Goal: Transaction & Acquisition: Purchase product/service

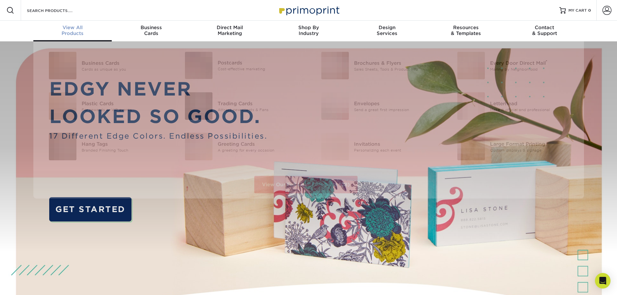
click at [65, 33] on div "View All Products" at bounding box center [72, 31] width 79 height 12
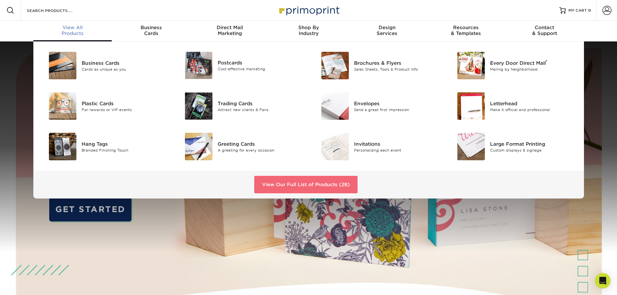
click at [320, 184] on link "View Our Full List of Products (28)" at bounding box center [305, 184] width 103 height 17
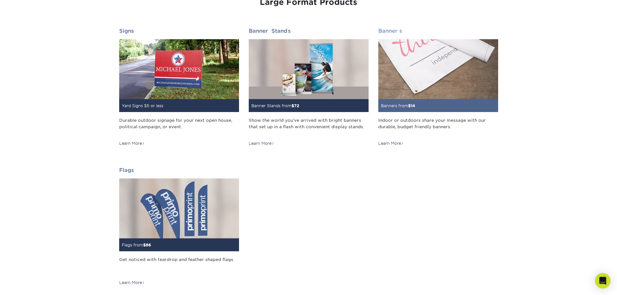
scroll to position [777, 0]
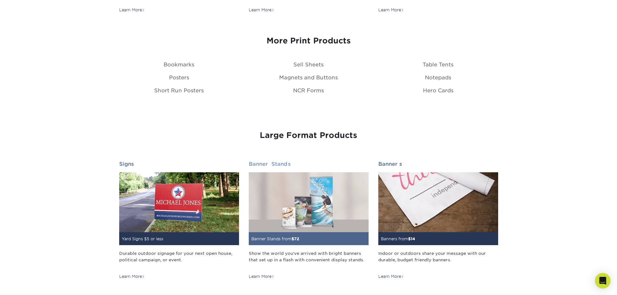
click at [303, 225] on img at bounding box center [309, 202] width 120 height 60
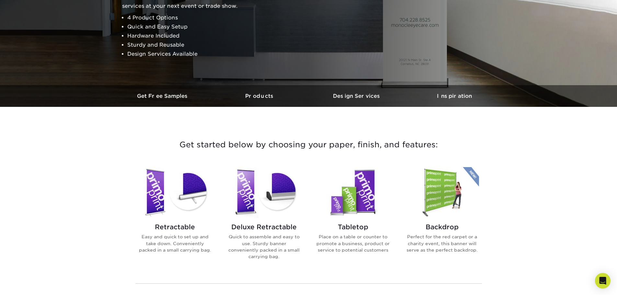
scroll to position [194, 0]
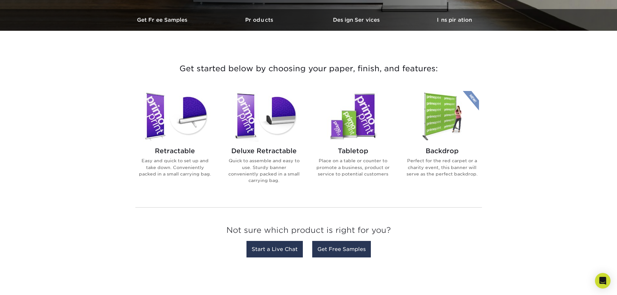
click at [269, 120] on img at bounding box center [264, 116] width 74 height 51
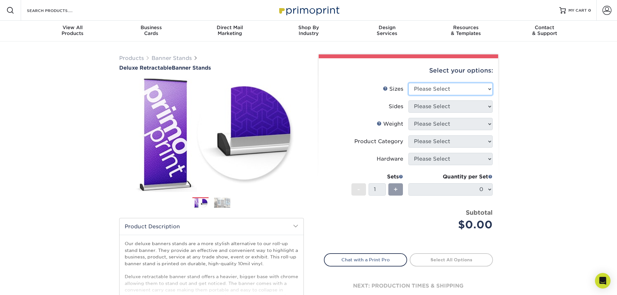
click at [480, 88] on select "Please Select 33" x 80"" at bounding box center [450, 89] width 84 height 12
select select "33.00x80.00"
click at [408, 83] on select "Please Select 33" x 80"" at bounding box center [450, 89] width 84 height 12
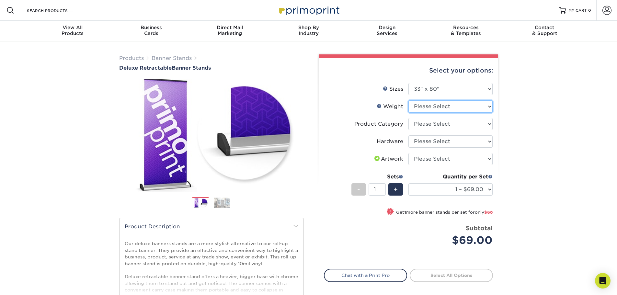
click at [490, 109] on select "Please Select 10MIL" at bounding box center [450, 106] width 84 height 12
click at [516, 109] on div "Products Banner Stands Deluxe Retractable Banner Stands Previous Next" at bounding box center [308, 214] width 617 height 346
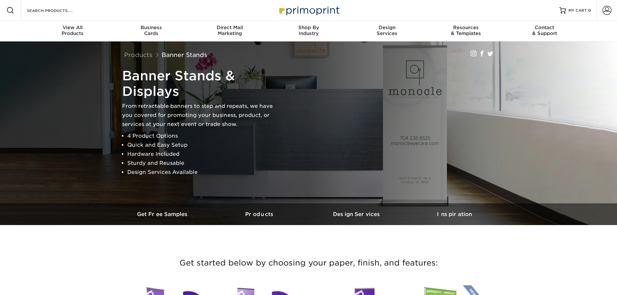
scroll to position [259, 0]
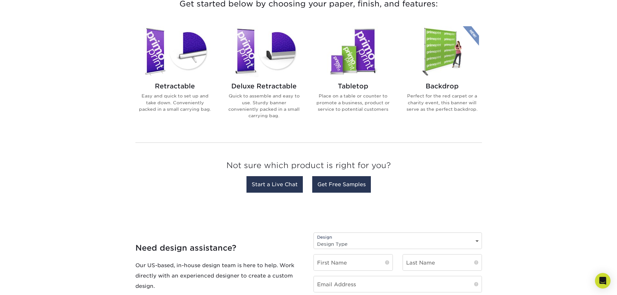
click at [172, 51] on img at bounding box center [175, 51] width 74 height 51
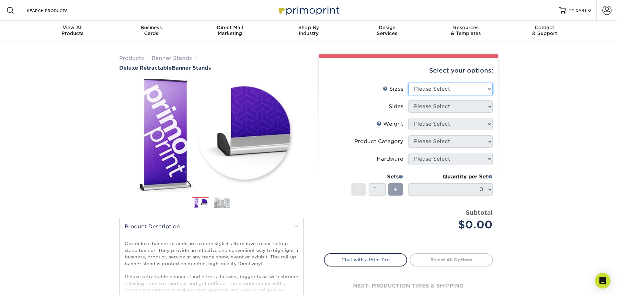
click at [465, 88] on select "Please Select 33" x 80"" at bounding box center [450, 89] width 84 height 12
select select "33.00x80.00"
click at [408, 83] on select "Please Select 33" x 80"" at bounding box center [450, 89] width 84 height 12
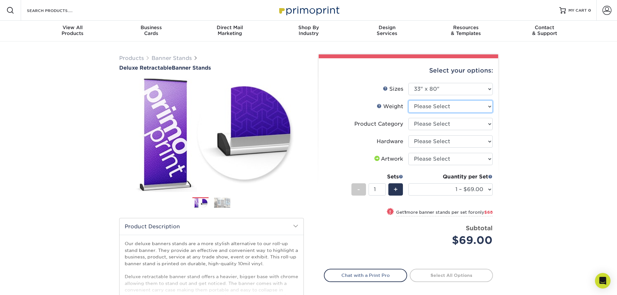
click at [447, 109] on select "Please Select 10MIL" at bounding box center [450, 106] width 84 height 12
select select "10MIL"
click at [408, 100] on select "Please Select 10MIL" at bounding box center [450, 106] width 84 height 12
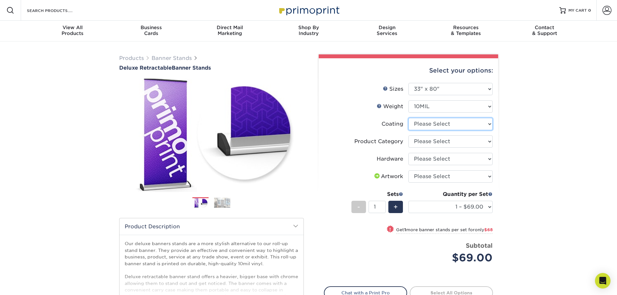
click at [453, 123] on select at bounding box center [450, 124] width 84 height 12
select select "3e7618de-abca-4bda-9f97-8b9129e913d8"
click at [408, 118] on select at bounding box center [450, 124] width 84 height 12
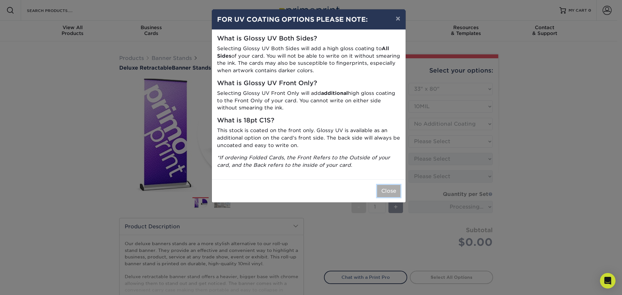
click at [389, 189] on button "Close" at bounding box center [388, 191] width 23 height 12
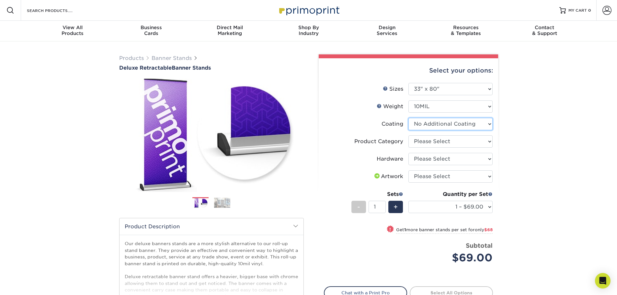
click at [465, 127] on select at bounding box center [450, 124] width 84 height 12
drag, startPoint x: 527, startPoint y: 145, endPoint x: 506, endPoint y: 144, distance: 21.4
click at [527, 144] on div "Products Banner Stands Deluxe Retractable Banner Stands Previous Next" at bounding box center [308, 214] width 617 height 346
click at [476, 144] on select "Please Select Deluxe Retractable Banner Stand" at bounding box center [450, 141] width 84 height 12
select select "deb82e1f-94dd-4fc2-adc3-95272b6b1220"
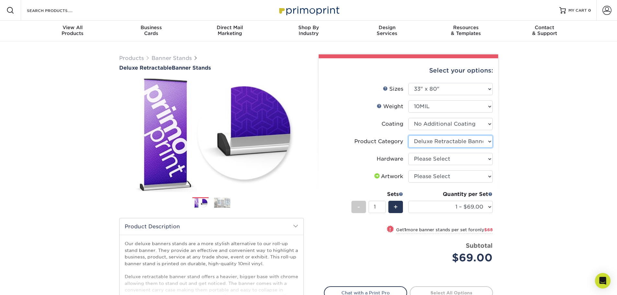
click at [408, 135] on select "Please Select Deluxe Retractable Banner Stand" at bounding box center [450, 141] width 84 height 12
click at [473, 161] on select "Please Select Single-Sided Deluxe Retractable Banner Stand" at bounding box center [450, 159] width 84 height 12
select select "8f8ed3c6-8570-4dec-a260-1d9d29af8a30"
click at [408, 153] on select "Please Select Single-Sided Deluxe Retractable Banner Stand" at bounding box center [450, 159] width 84 height 12
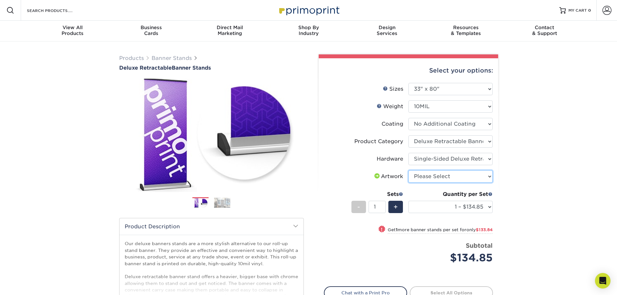
click at [484, 178] on select "Please Select I will upload files I need a design - $50" at bounding box center [450, 176] width 84 height 12
select select "upload"
click at [408, 170] on select "Please Select I will upload files I need a design - $50" at bounding box center [450, 176] width 84 height 12
click at [223, 206] on img at bounding box center [222, 203] width 16 height 10
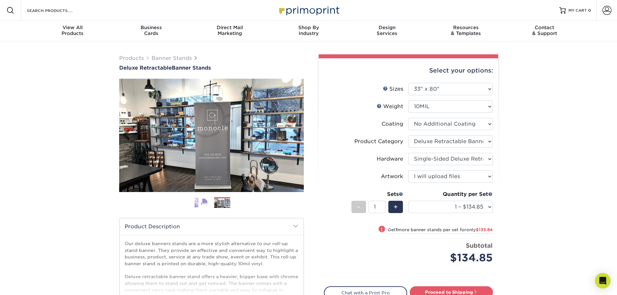
click at [221, 184] on img at bounding box center [211, 135] width 185 height 113
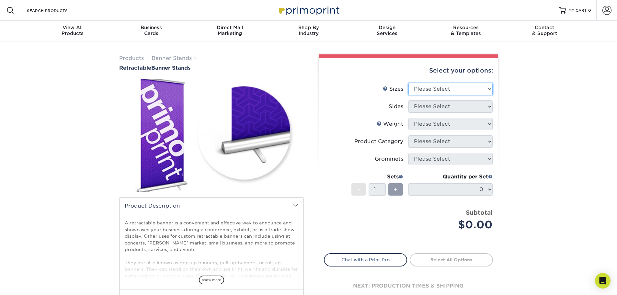
click at [476, 90] on select "Please Select 24" x 60" 33" x 80" 47" x 80"" at bounding box center [450, 89] width 84 height 12
click at [528, 96] on div "Products Banner Stands Retractable Banner Stands show more Templates" at bounding box center [308, 203] width 617 height 325
click at [466, 88] on select "Please Select 24" x 60" 33" x 80" 47" x 80"" at bounding box center [450, 89] width 84 height 12
select select "33.00x80.00"
click at [408, 83] on select "Please Select 24" x 60" 33" x 80" 47" x 80"" at bounding box center [450, 89] width 84 height 12
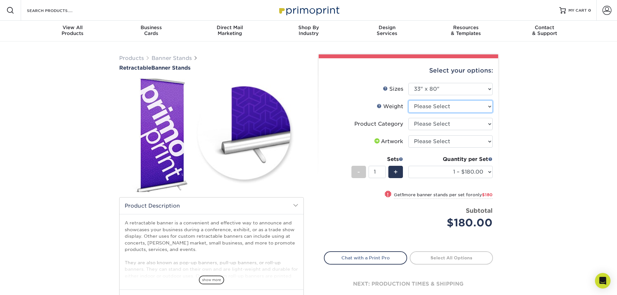
click at [473, 105] on select "Please Select 10MIL" at bounding box center [450, 106] width 84 height 12
select select "10MIL"
click at [408, 100] on select "Please Select 10MIL" at bounding box center [450, 106] width 84 height 12
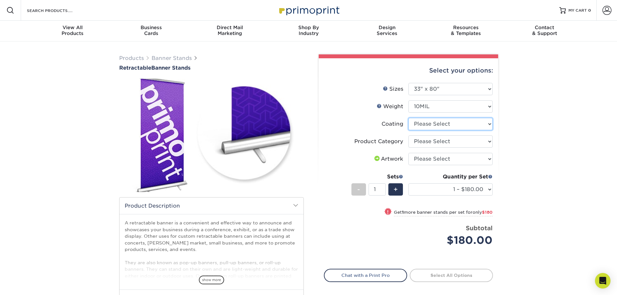
click at [454, 124] on select at bounding box center [450, 124] width 84 height 12
select select "3e7618de-abca-4bda-9f97-8b9129e913d8"
click at [408, 118] on select at bounding box center [450, 124] width 84 height 12
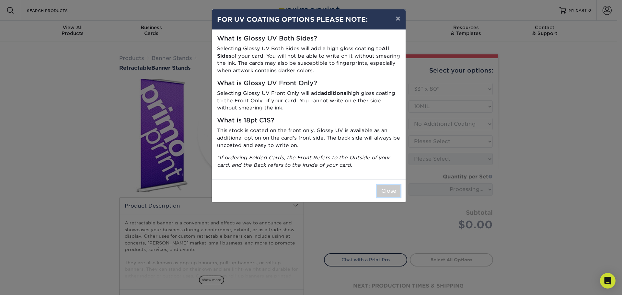
click at [396, 192] on button "Close" at bounding box center [388, 191] width 23 height 12
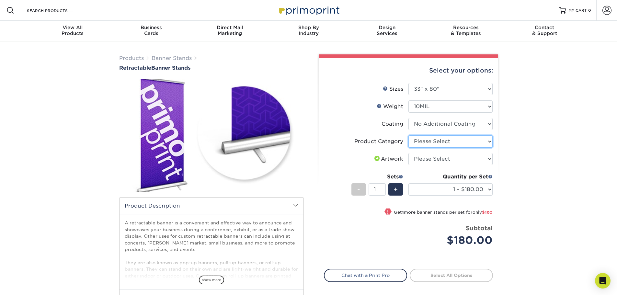
click at [453, 143] on select "Please Select Standard Retractable Banner Stand" at bounding box center [450, 141] width 84 height 12
select select "16926b4f-4359-4b5b-9e91-7b2ad5f23637"
click at [408, 135] on select "Please Select Standard Retractable Banner Stand" at bounding box center [450, 141] width 84 height 12
click at [458, 160] on select "Please Select I will upload files I need a design - $50" at bounding box center [450, 159] width 84 height 12
select select "upload"
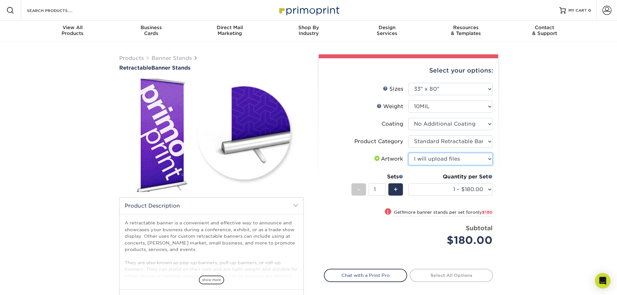
click at [408, 153] on select "Please Select I will upload files I need a design - $50" at bounding box center [450, 159] width 84 height 12
